Goal: Communication & Community: Answer question/provide support

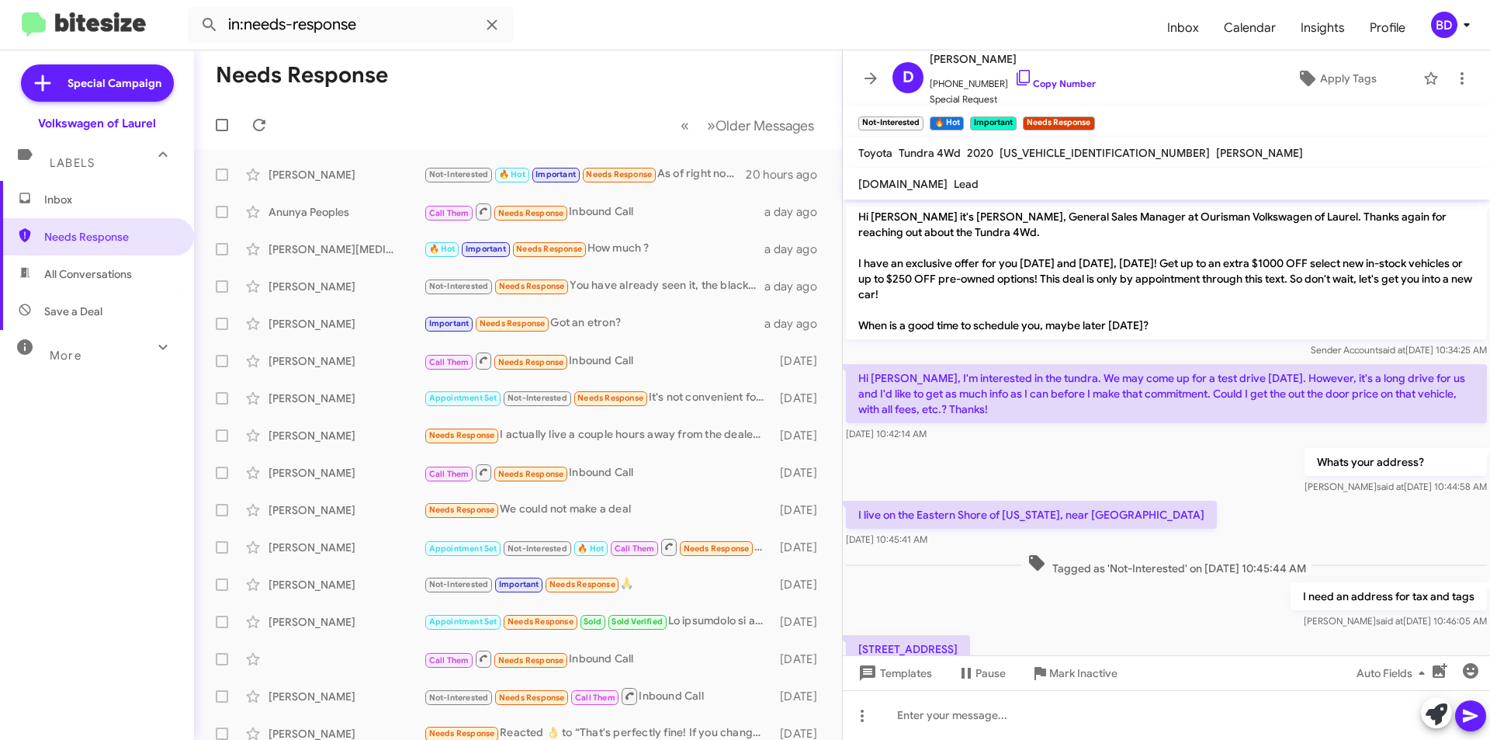
scroll to position [355, 0]
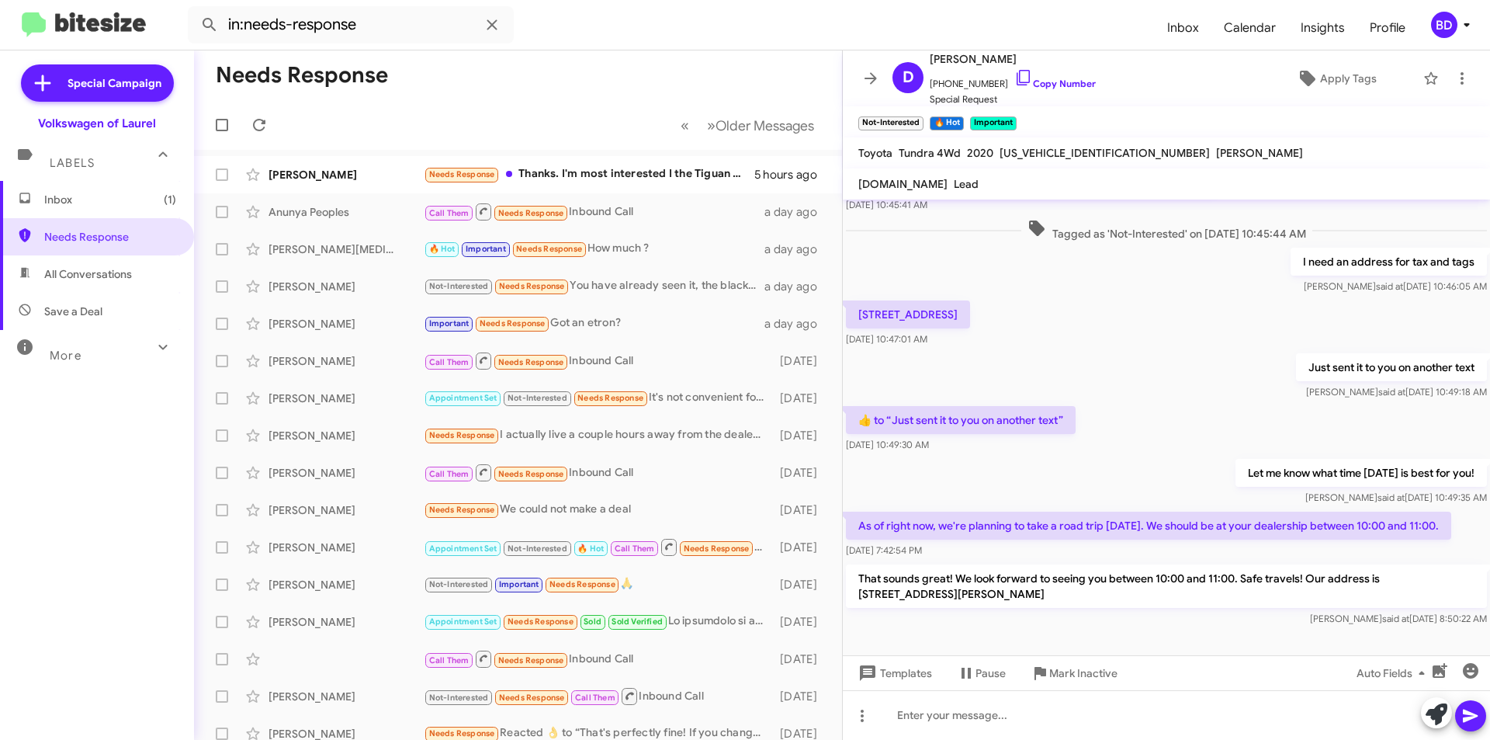
scroll to position [355, 0]
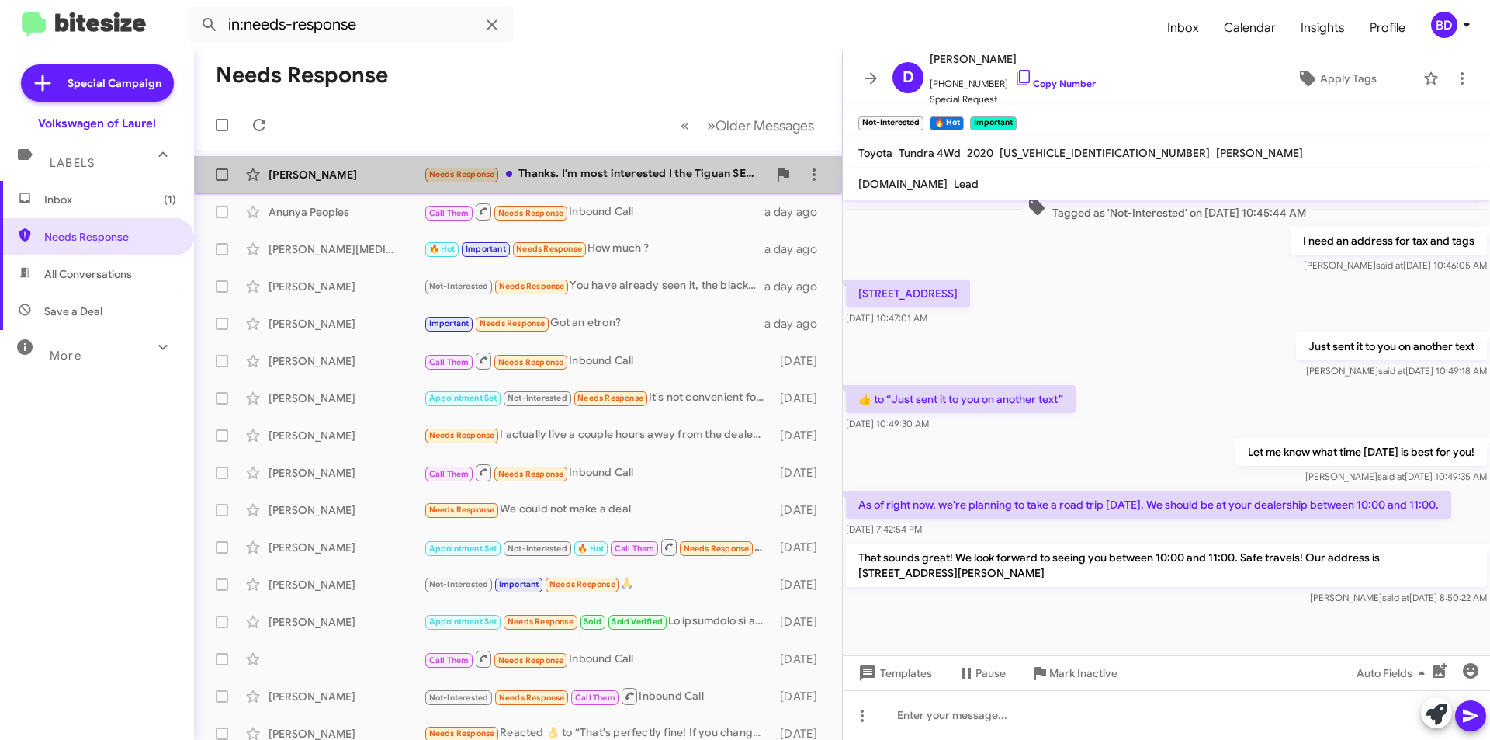
click at [581, 166] on div "Needs Response Thanks. I'm most interested I the Tiguan SEL R line -R line blac…" at bounding box center [596, 174] width 344 height 18
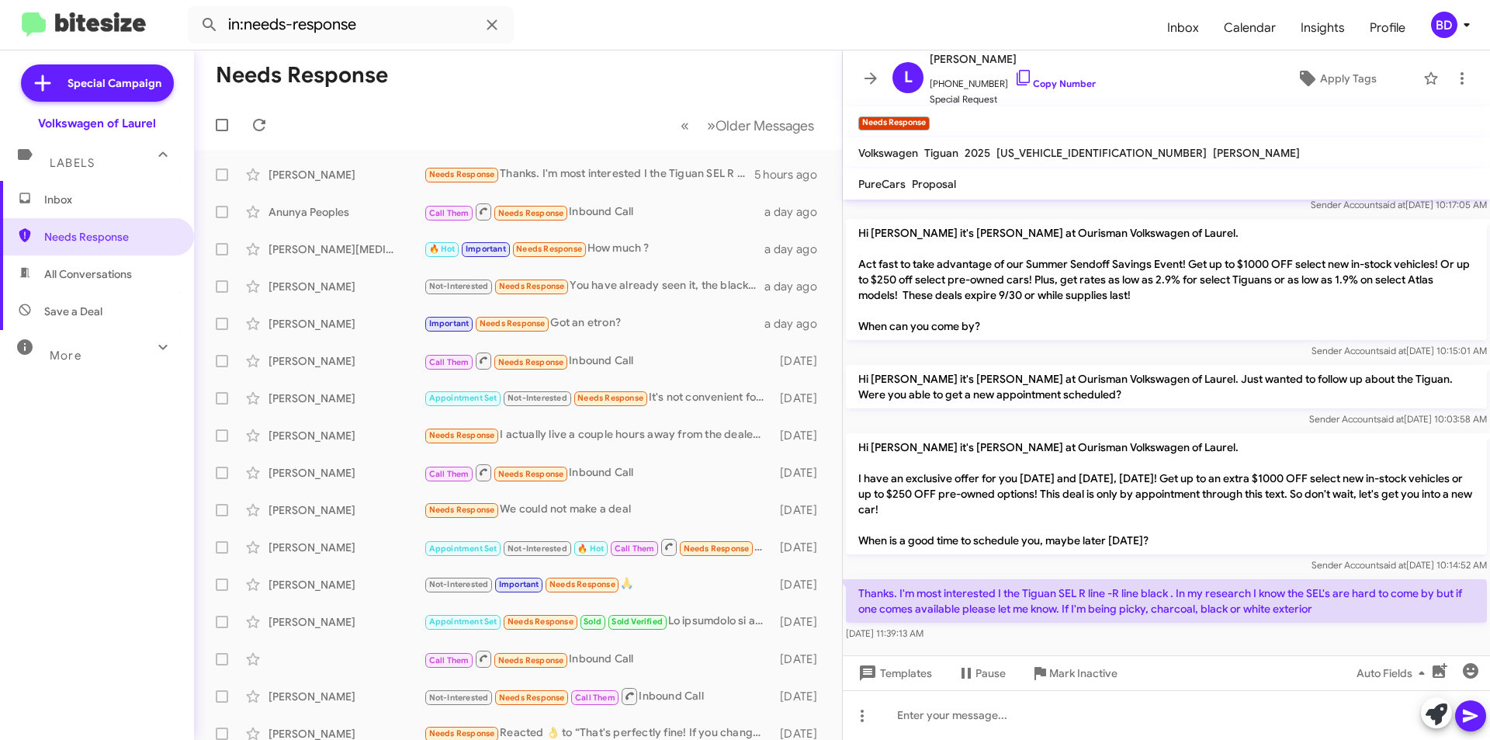
scroll to position [536, 0]
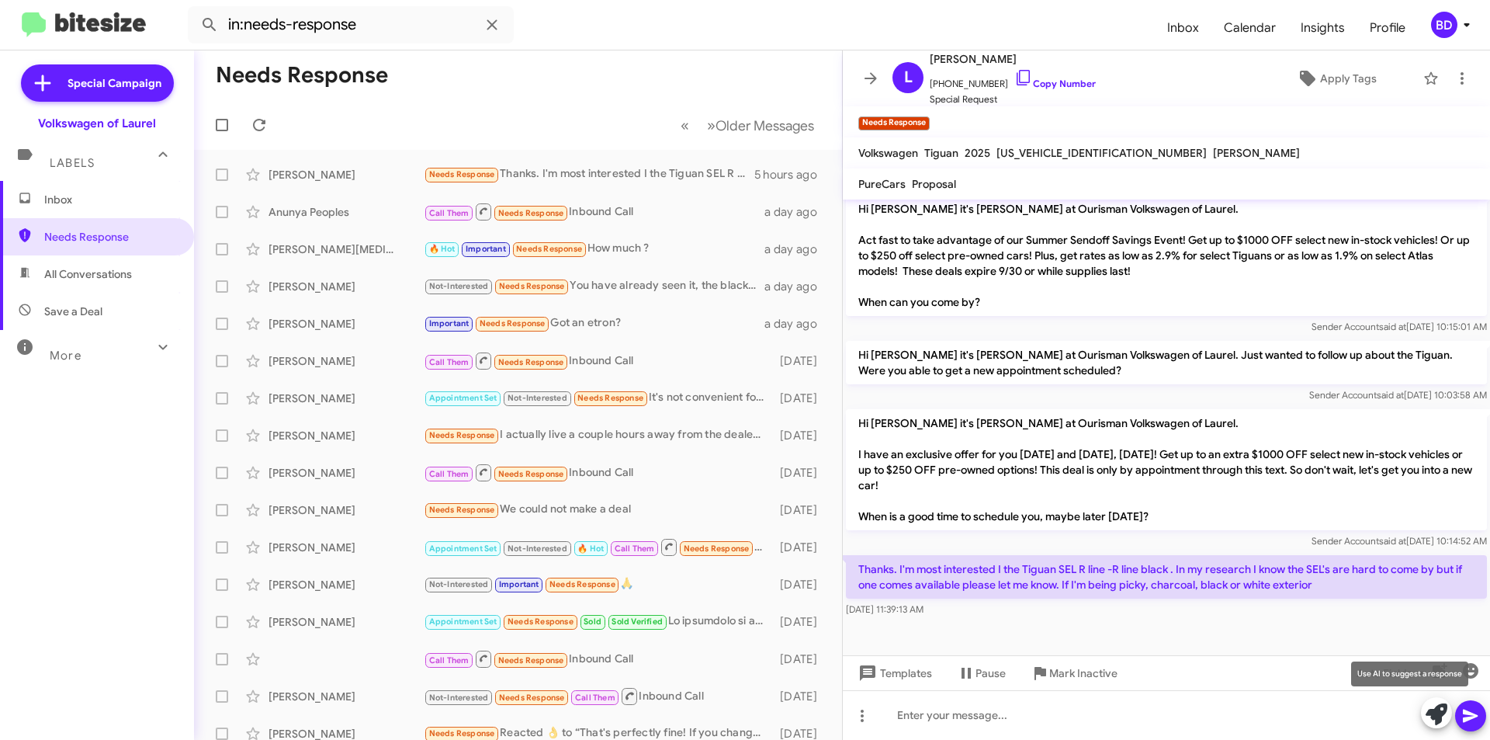
click at [1442, 710] on icon at bounding box center [1437, 714] width 22 height 22
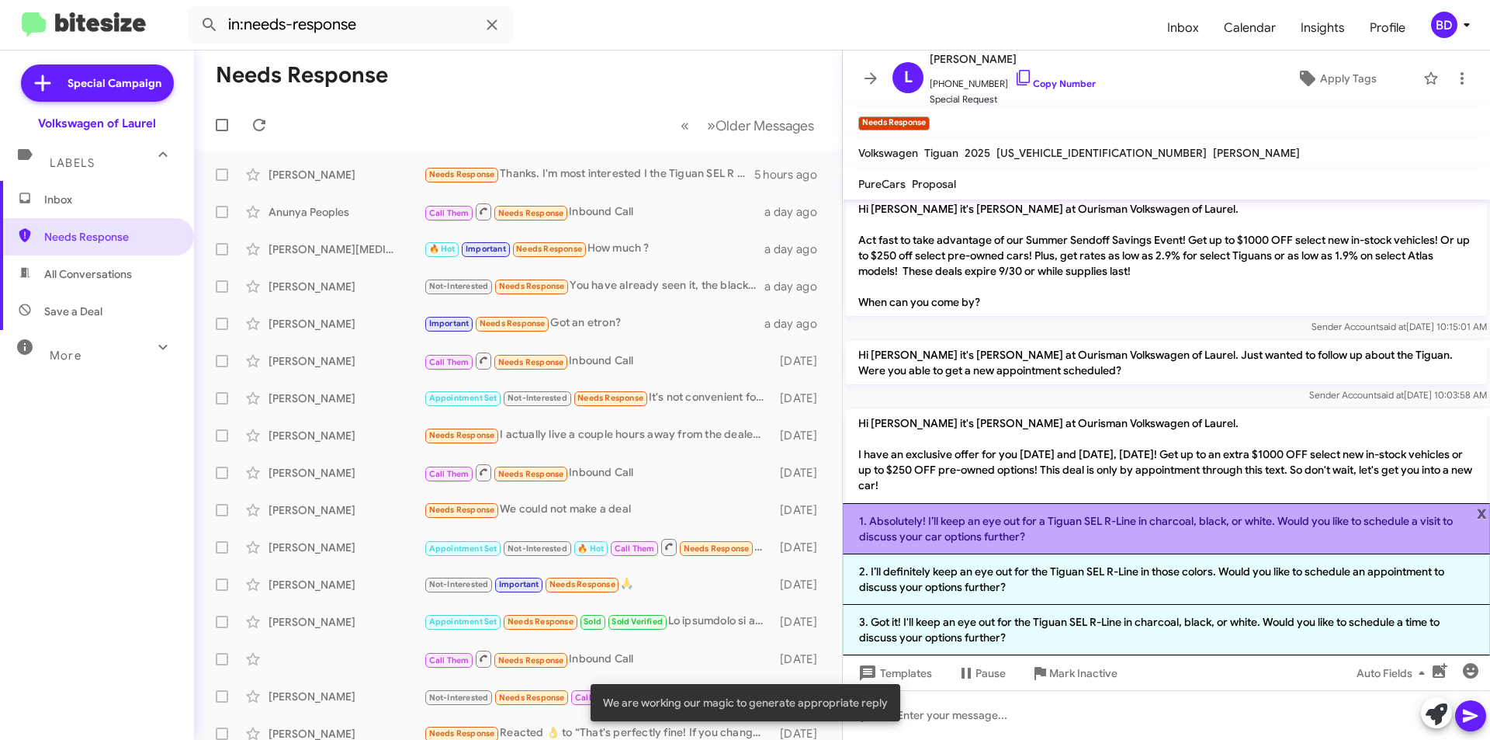
click at [1021, 527] on li "1. Absolutely! I’ll keep an eye out for a Tiguan SEL R-Line in charcoal, black,…" at bounding box center [1166, 528] width 647 height 51
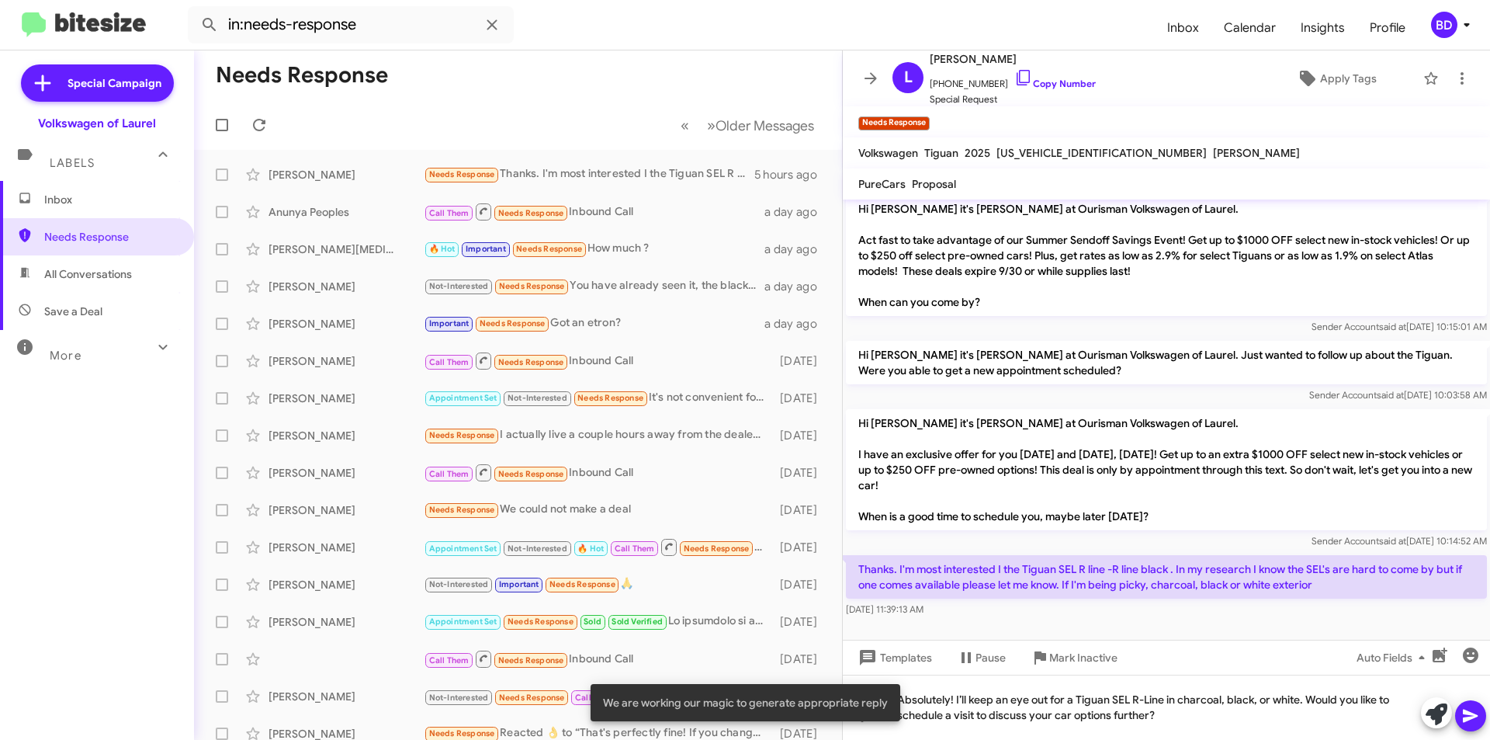
click at [1471, 709] on icon at bounding box center [1470, 715] width 19 height 19
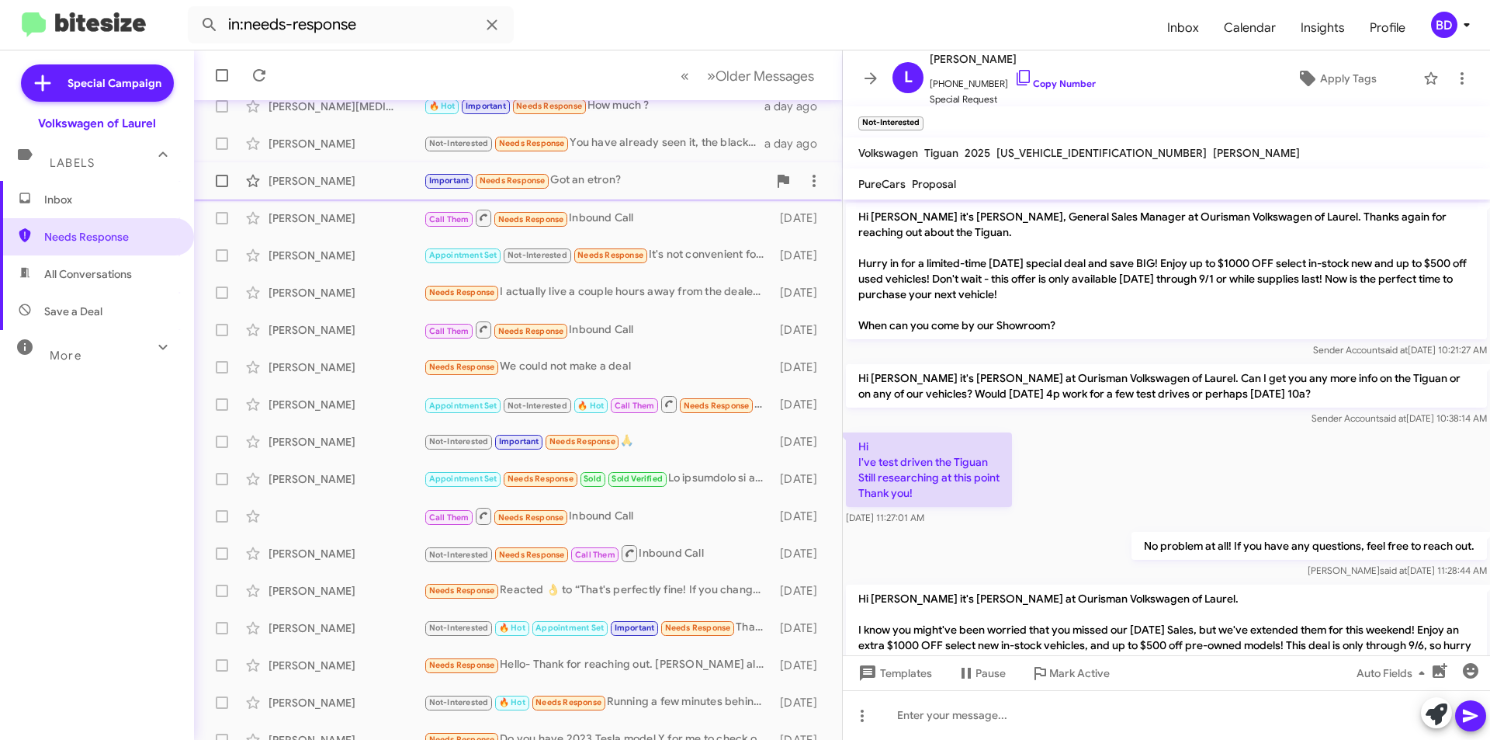
scroll to position [0, 0]
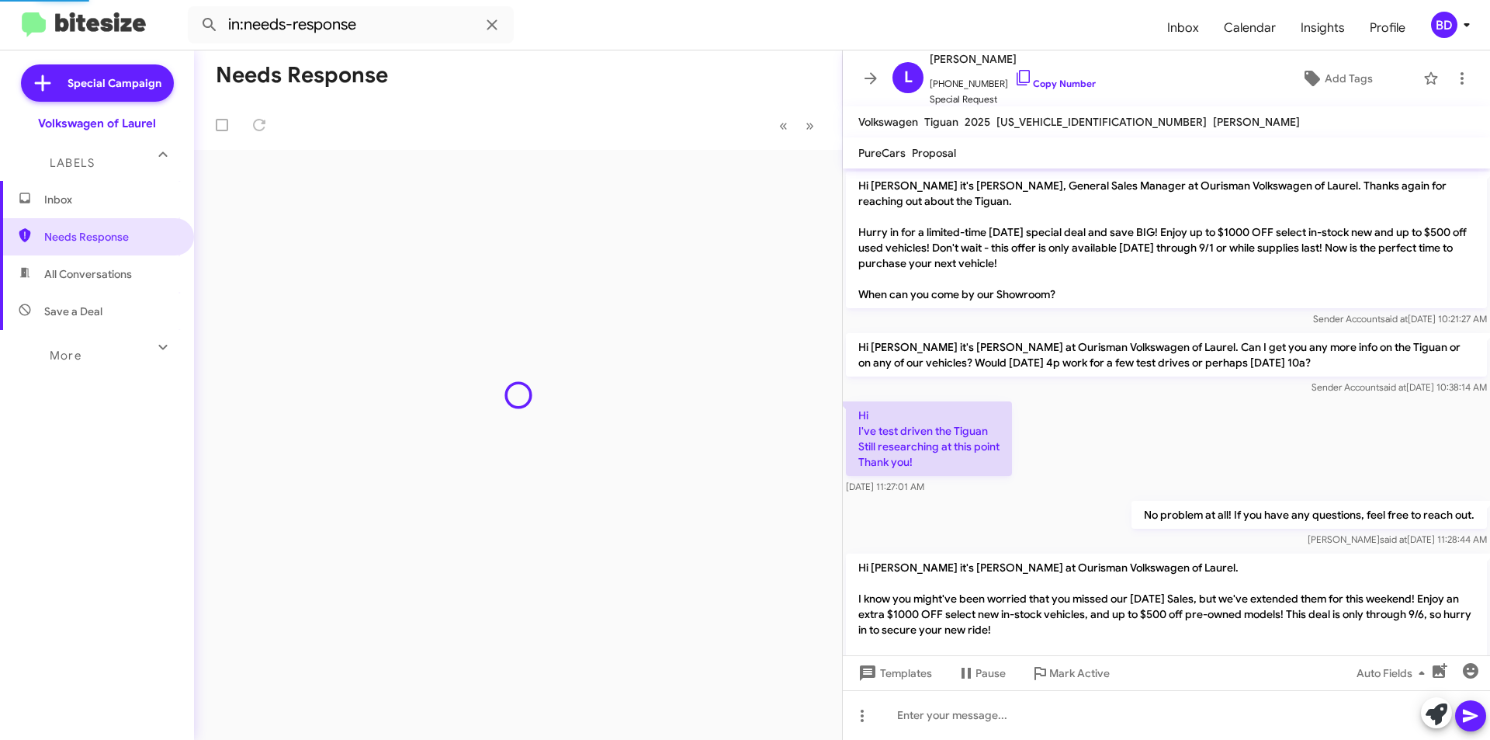
scroll to position [681, 0]
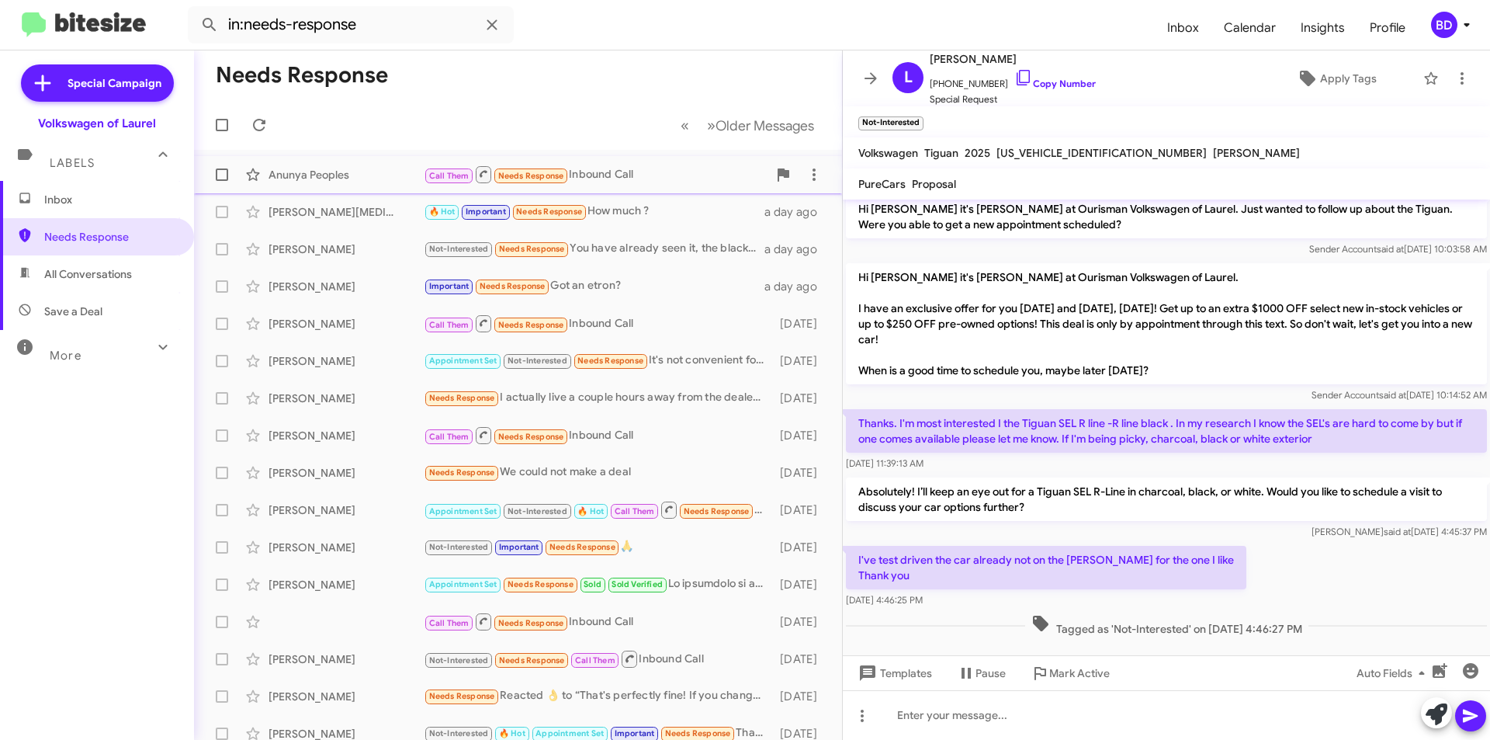
click at [688, 177] on div "Call Them Needs Response Inbound Call" at bounding box center [596, 174] width 344 height 19
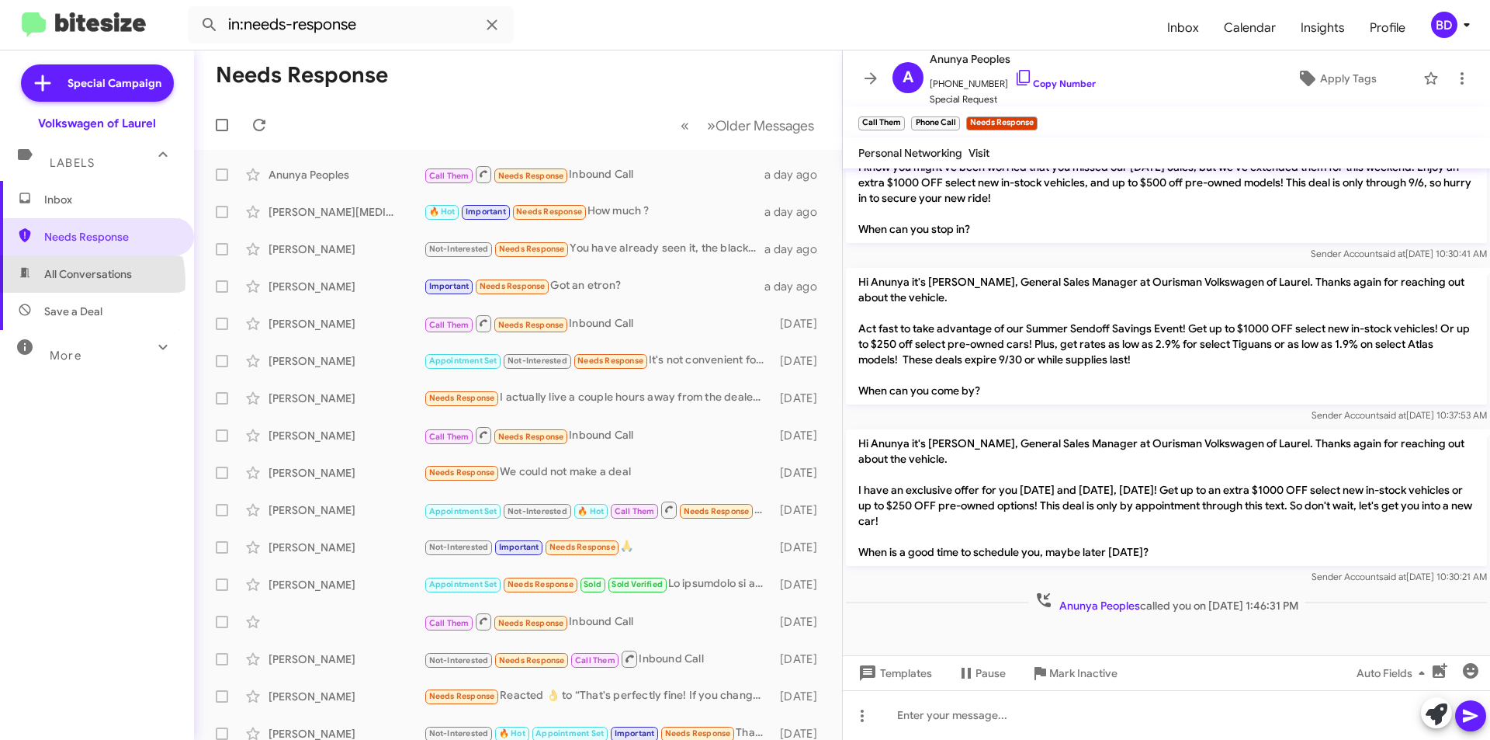
click at [79, 281] on span "All Conversations" at bounding box center [88, 274] width 88 height 16
type input "in:all-conversations"
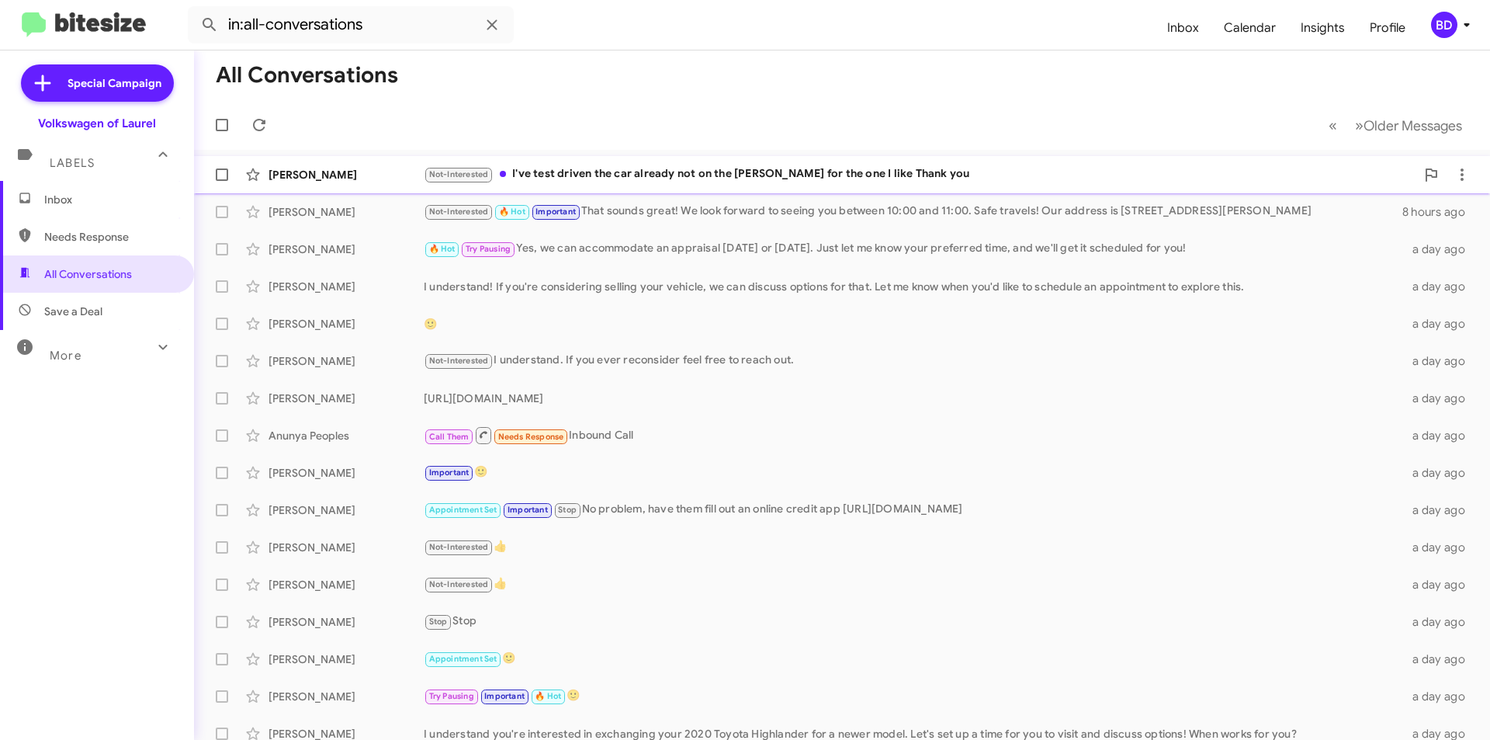
click at [645, 172] on div "Not-Interested I've test driven the car already not on the [PERSON_NAME] for th…" at bounding box center [920, 174] width 992 height 18
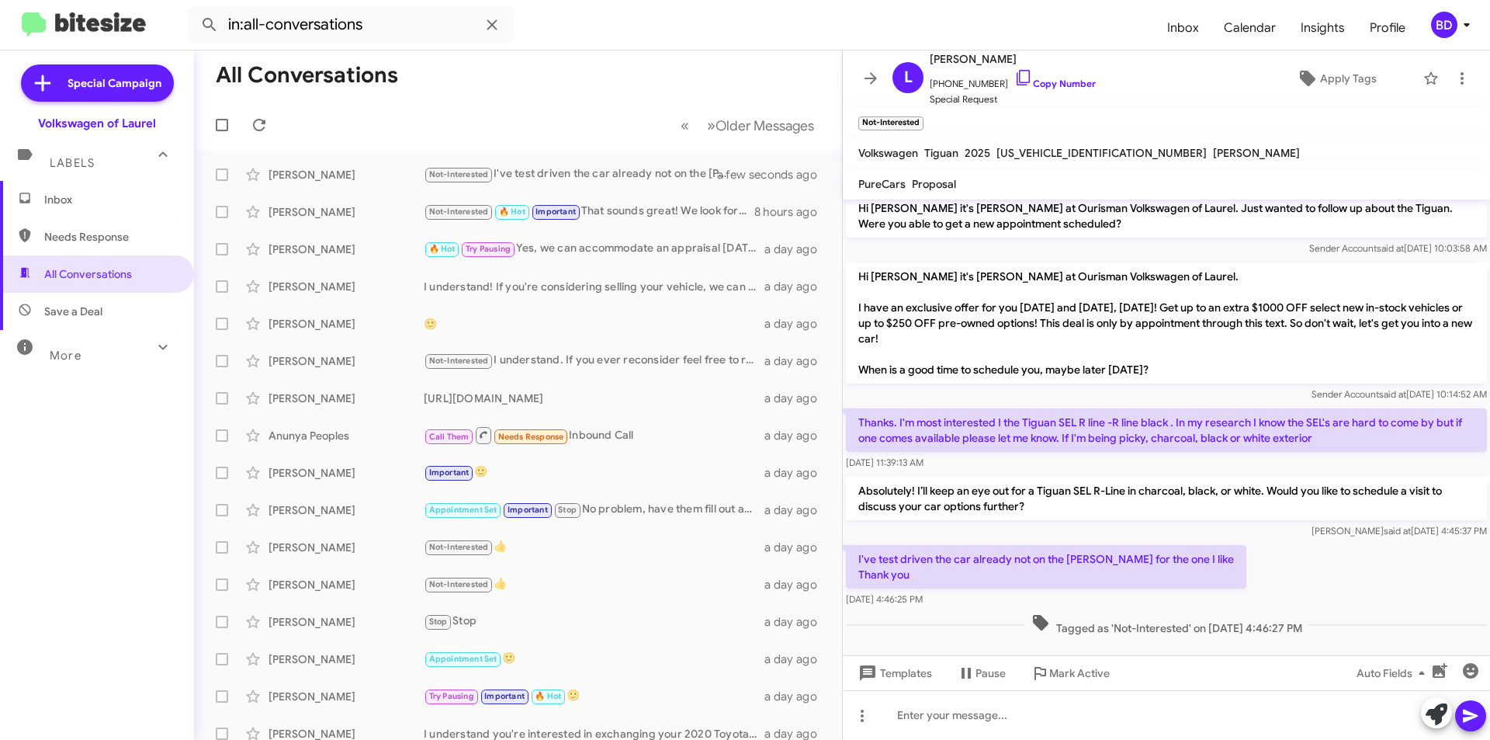
scroll to position [712, 0]
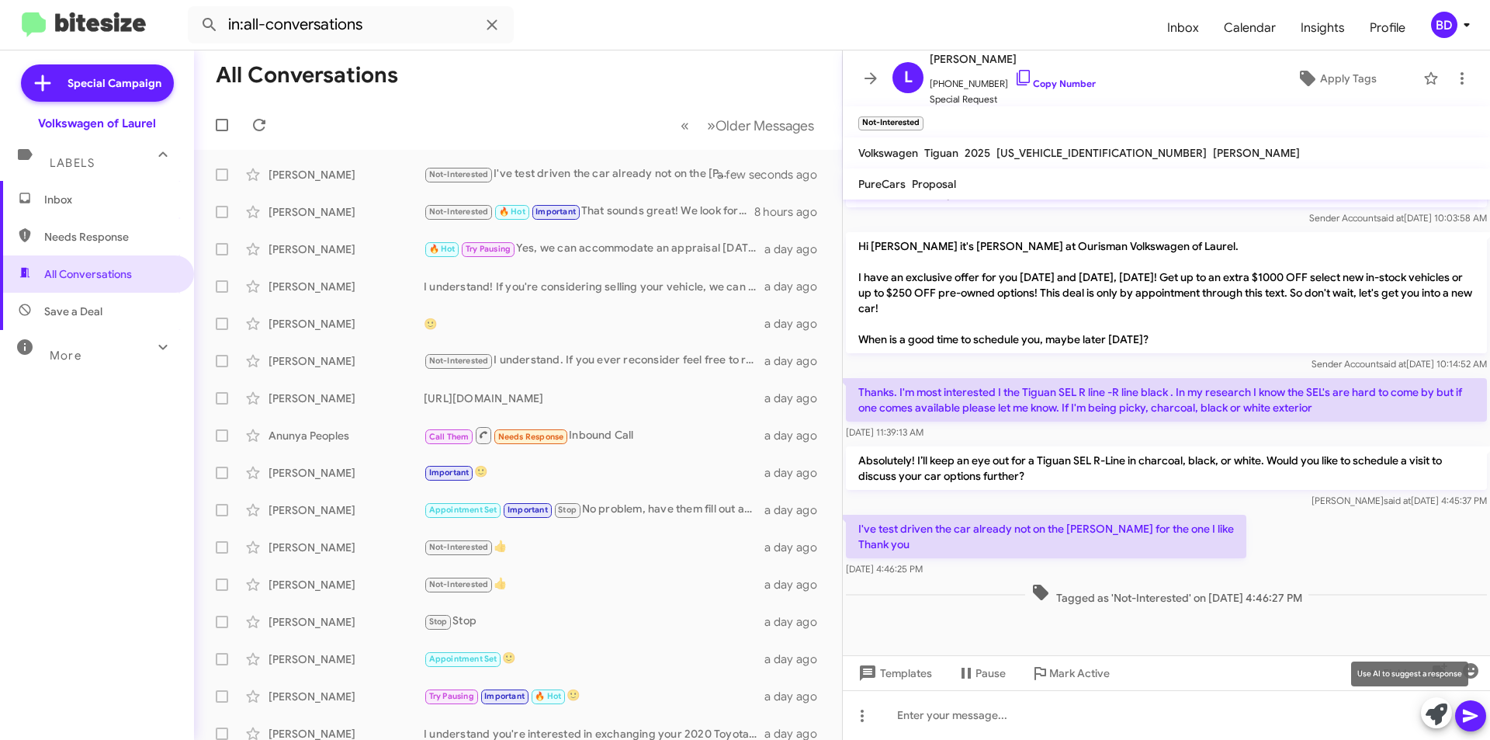
click at [1437, 719] on icon at bounding box center [1437, 714] width 22 height 22
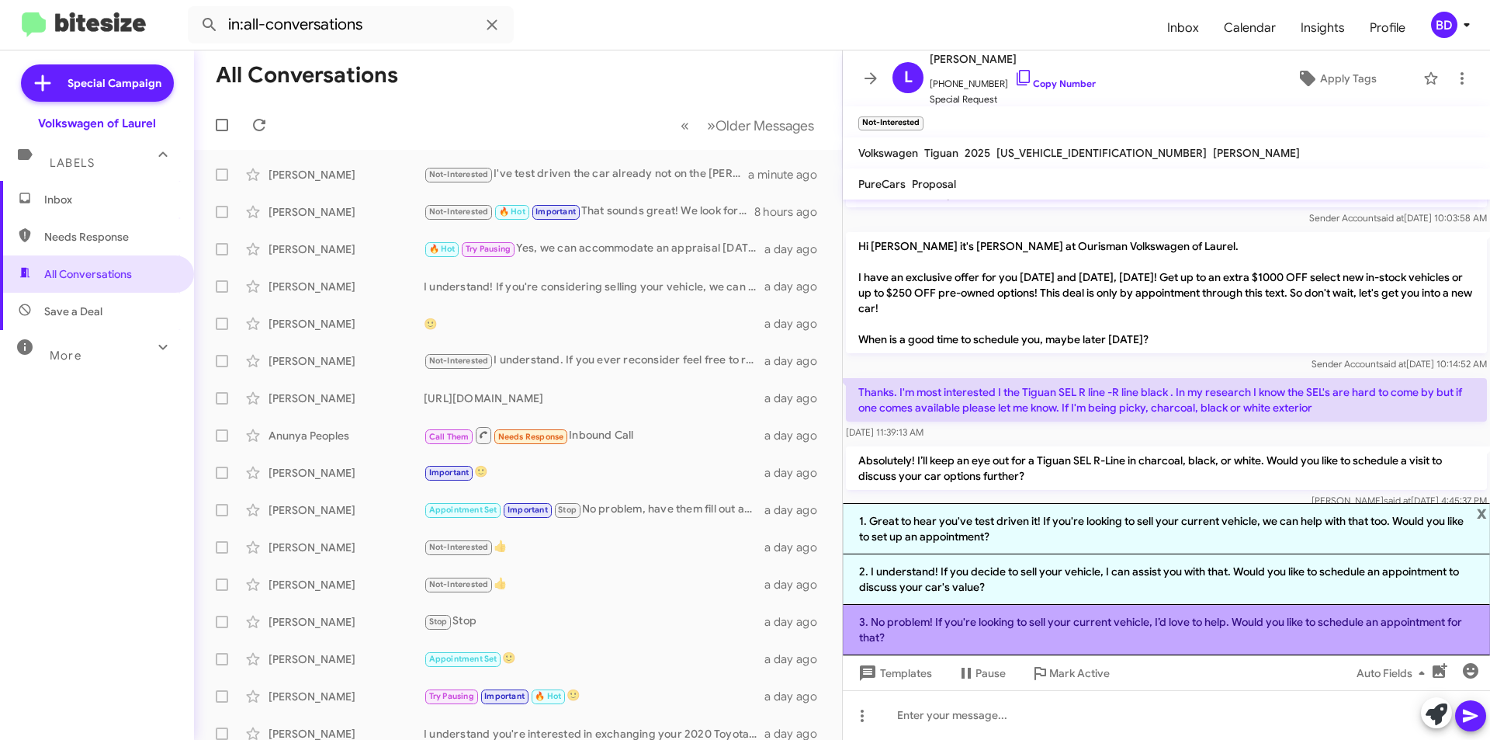
click at [993, 626] on li "3. No problem! If you're looking to sell your current vehicle, I’d love to help…" at bounding box center [1166, 630] width 647 height 50
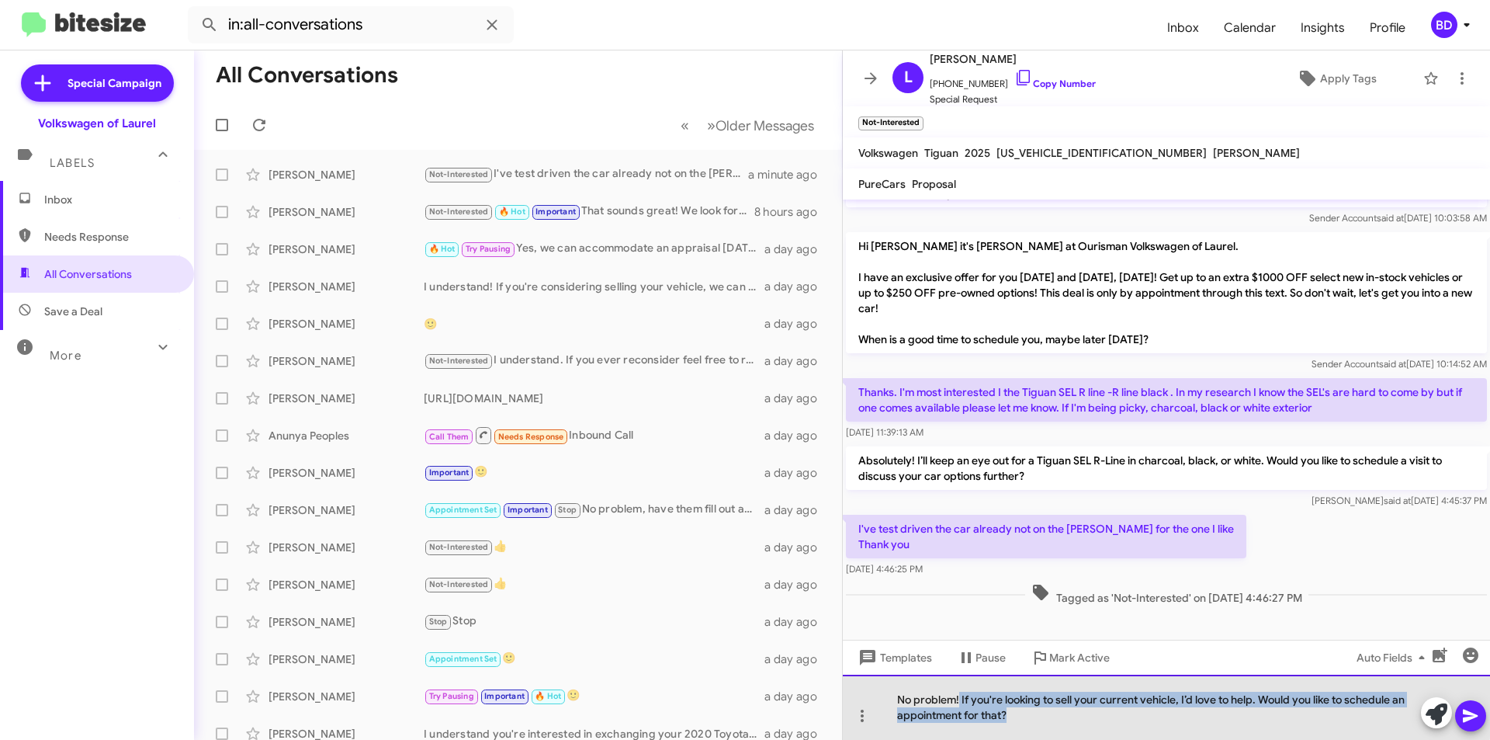
drag, startPoint x: 961, startPoint y: 699, endPoint x: 1027, endPoint y: 714, distance: 67.8
click at [1027, 714] on div "No problem! If you're looking to sell your current vehicle, I’d love to help. W…" at bounding box center [1166, 706] width 647 height 65
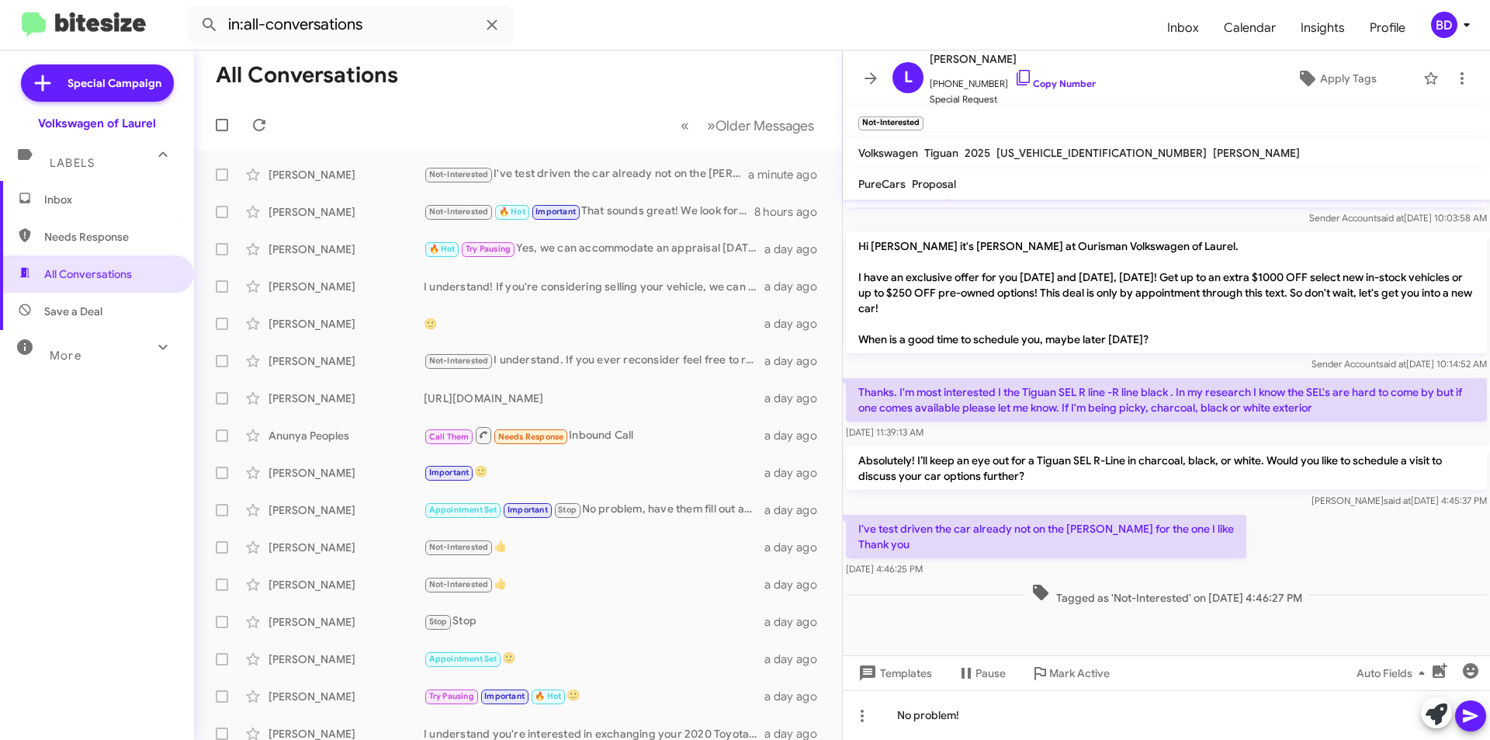
click at [1471, 718] on icon at bounding box center [1470, 715] width 15 height 13
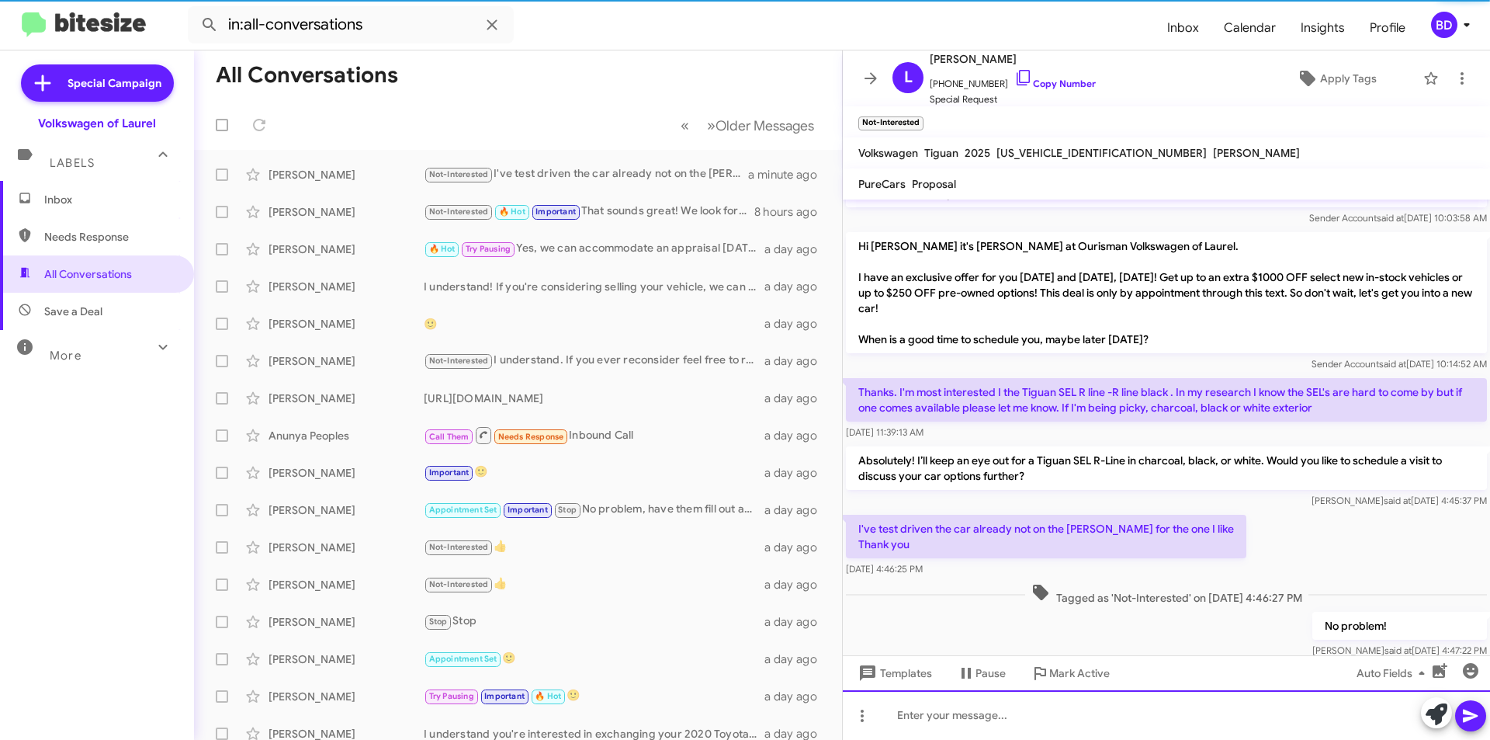
scroll to position [0, 0]
